Goal: Find contact information: Obtain details needed to contact an individual or organization

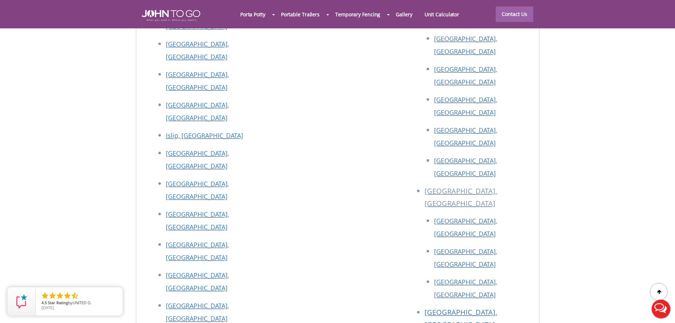
scroll to position [3186, 0]
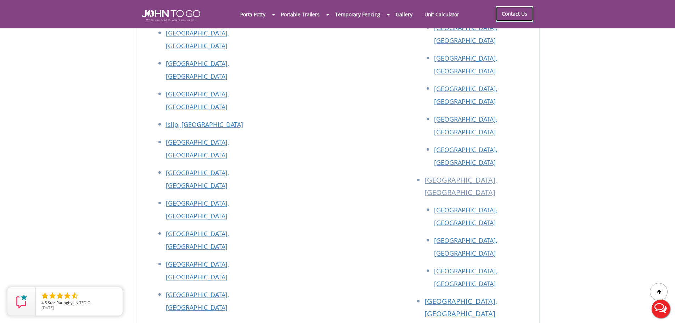
click at [527, 13] on link "Contact Us" at bounding box center [514, 14] width 38 height 16
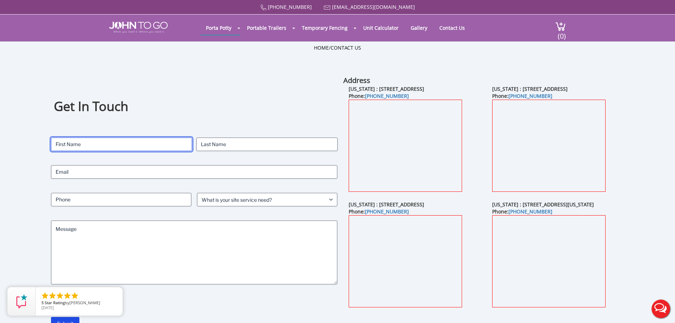
click at [168, 142] on input "First" at bounding box center [121, 143] width 141 height 13
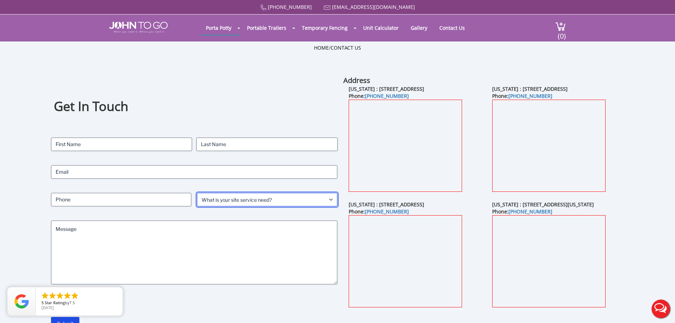
click at [262, 201] on select "What is your site service need? Consumer Construction - Commercial Construction…" at bounding box center [267, 199] width 140 height 13
select select "Event"
click at [197, 193] on select "What is your site service need? Consumer Construction - Commercial Construction…" at bounding box center [267, 199] width 140 height 13
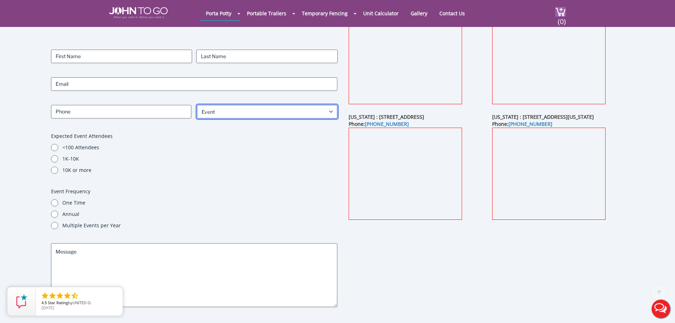
scroll to position [71, 0]
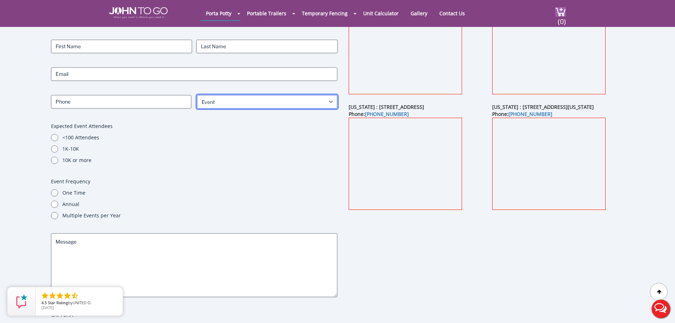
click at [240, 104] on select "What is your site service need? Consumer Construction - Commercial Construction…" at bounding box center [267, 101] width 140 height 13
select select
click at [197, 95] on select "What is your site service need? Consumer Construction - Commercial Construction…" at bounding box center [267, 101] width 140 height 13
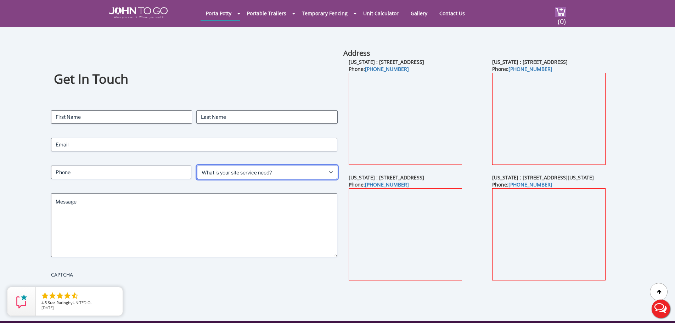
scroll to position [0, 0]
